Goal: Navigation & Orientation: Find specific page/section

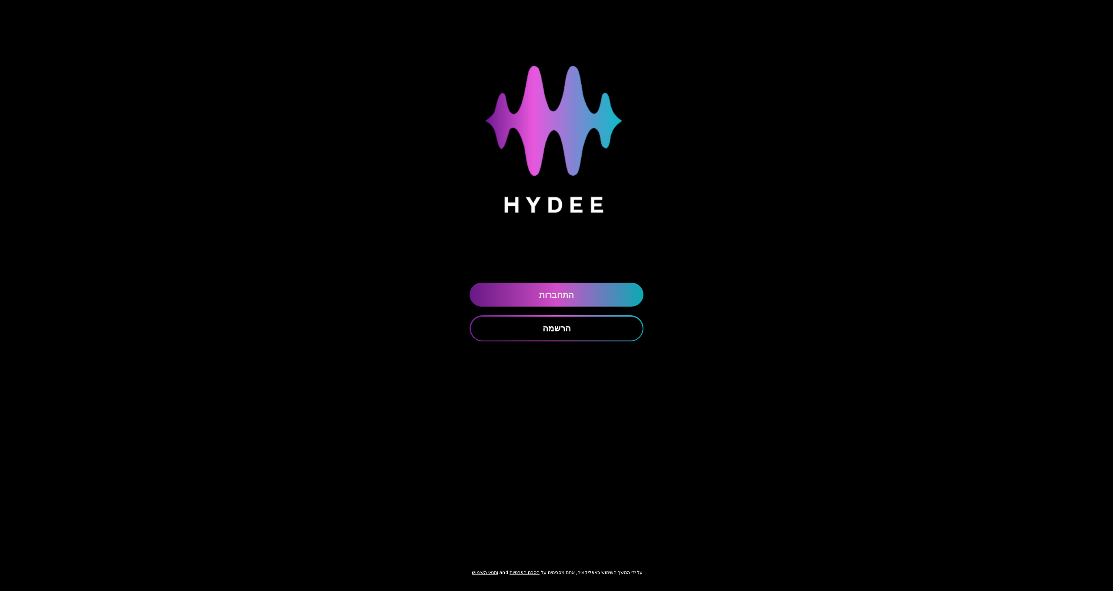
click at [560, 293] on link "התחברות" at bounding box center [557, 295] width 174 height 24
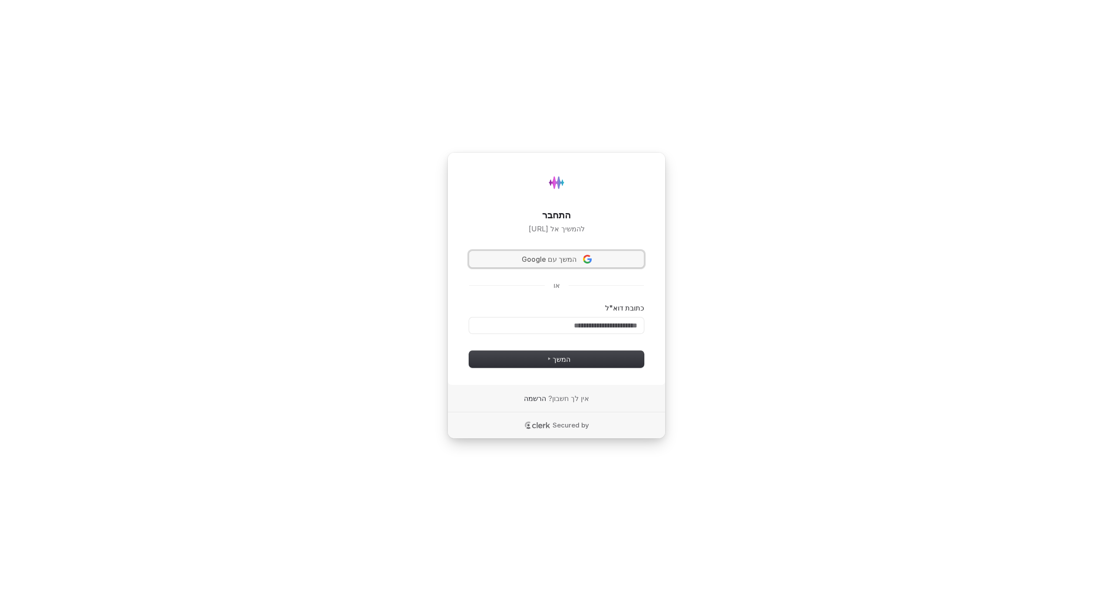
click at [553, 258] on span "המשך עם Google" at bounding box center [549, 259] width 55 height 10
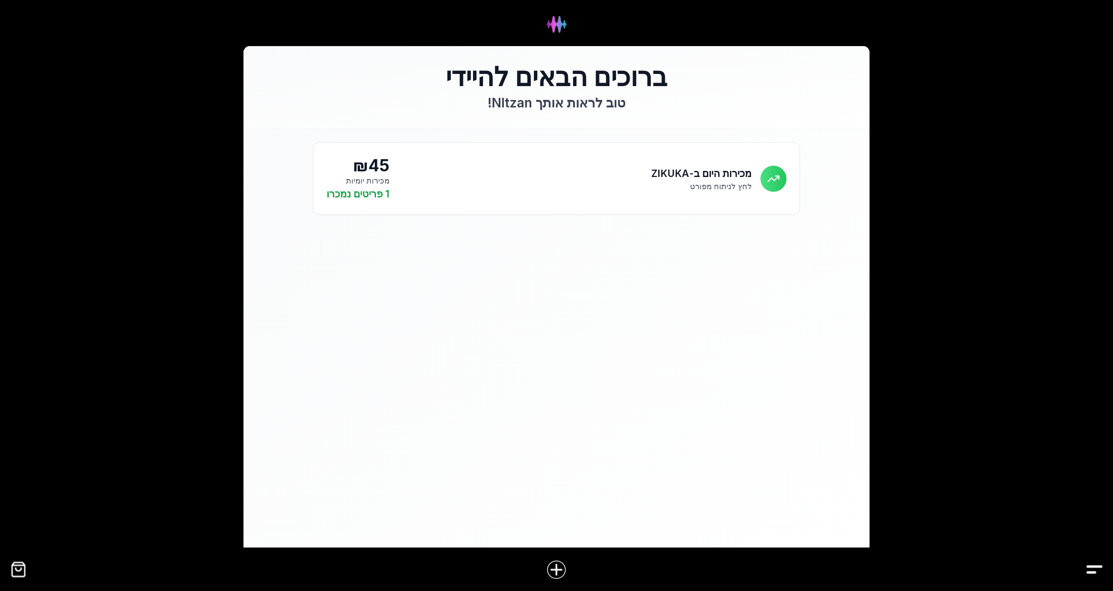
click at [1092, 570] on img "Drawer" at bounding box center [1095, 570] width 20 height 20
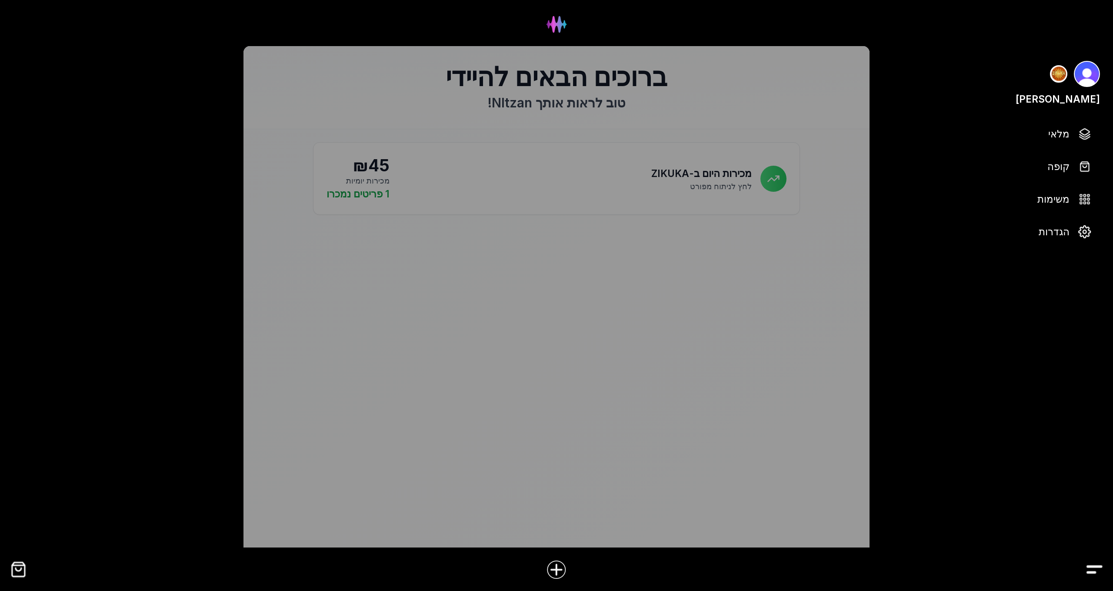
click at [685, 184] on div at bounding box center [556, 273] width 1113 height 547
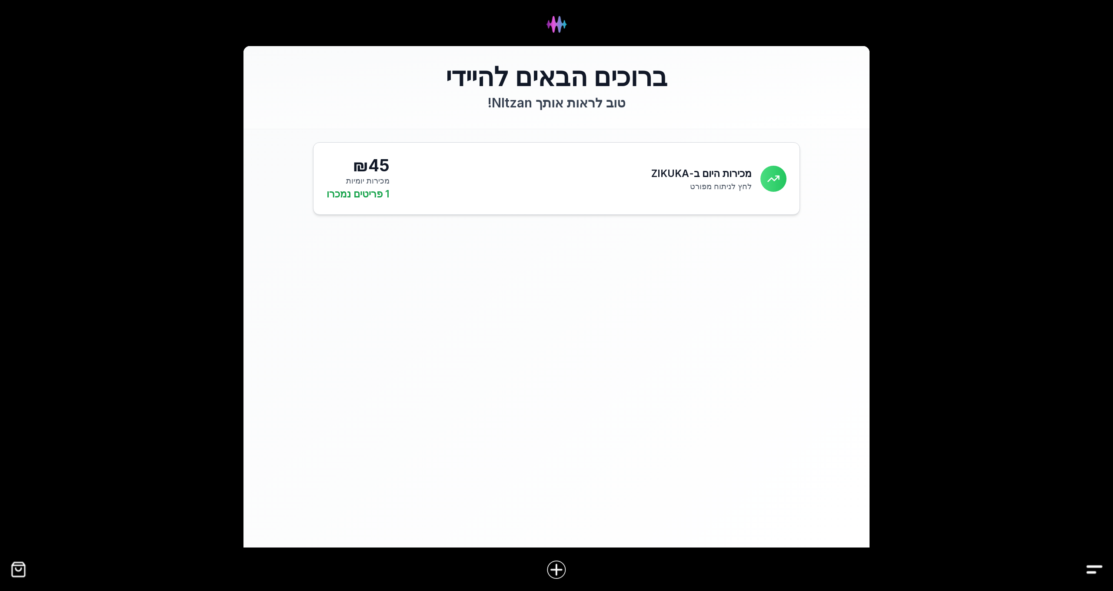
click at [692, 182] on p "לחץ לניתוח מפורט" at bounding box center [701, 186] width 100 height 11
